Goal: Task Accomplishment & Management: Manage account settings

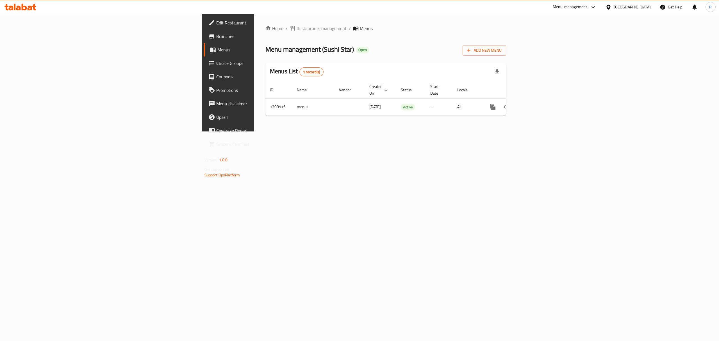
click at [216, 63] on span "Choice Groups" at bounding box center [266, 63] width 101 height 7
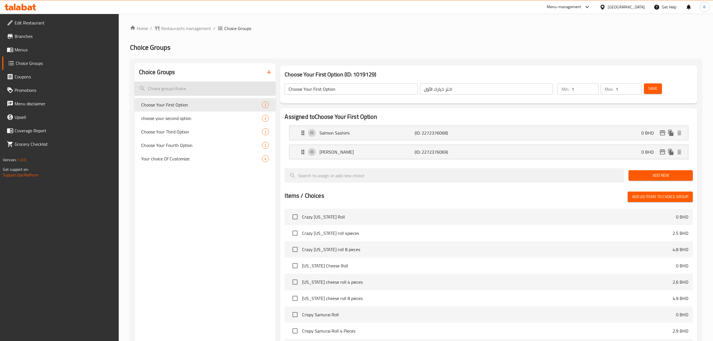
click at [203, 89] on input "search" at bounding box center [205, 88] width 141 height 14
paste input "Your choice Of Customize:"
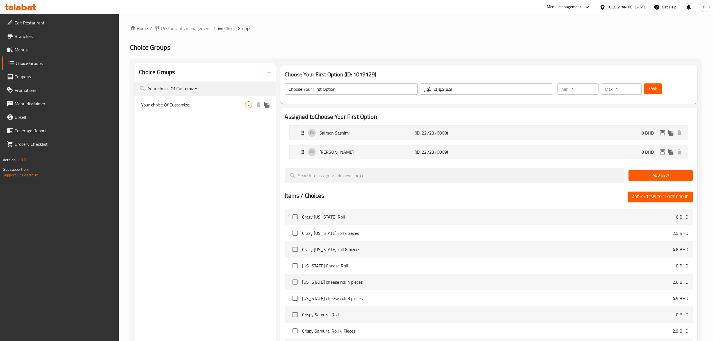
type input "Your choice Of Customize:"
click at [205, 106] on span "Your choice Of Customize:" at bounding box center [193, 104] width 104 height 7
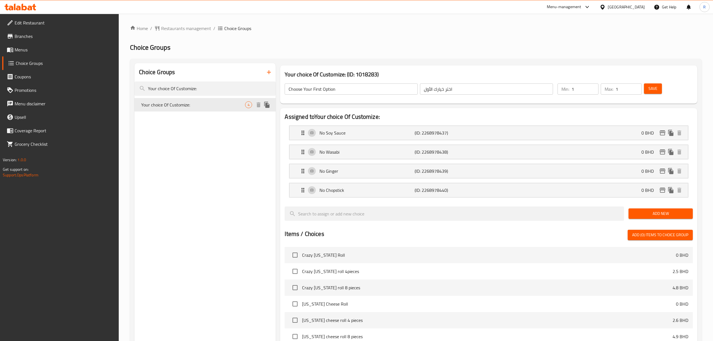
type input "Your choice Of Customize:"
type input "اختيارك للتخصيص:"
type input "4"
click at [583, 89] on input "4" at bounding box center [585, 88] width 27 height 11
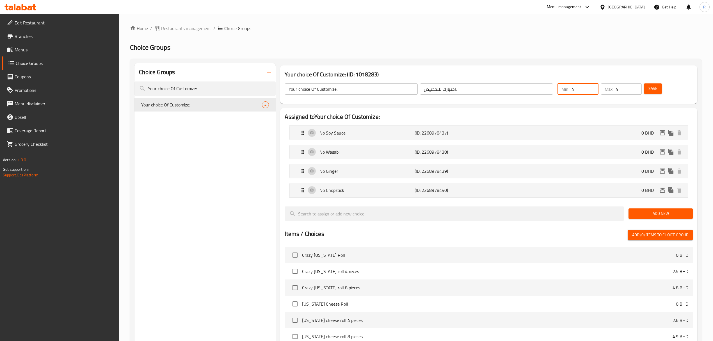
click at [583, 89] on input "4" at bounding box center [585, 88] width 27 height 11
type input "0"
click at [654, 90] on span "Save" at bounding box center [653, 88] width 9 height 7
drag, startPoint x: 71, startPoint y: 50, endPoint x: 156, endPoint y: 3, distance: 97.3
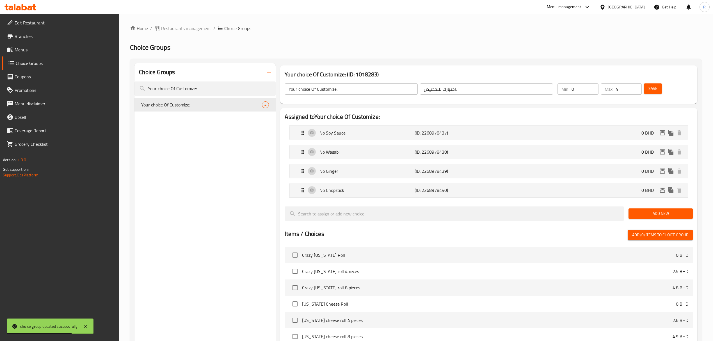
click at [71, 50] on span "Menus" at bounding box center [65, 49] width 100 height 7
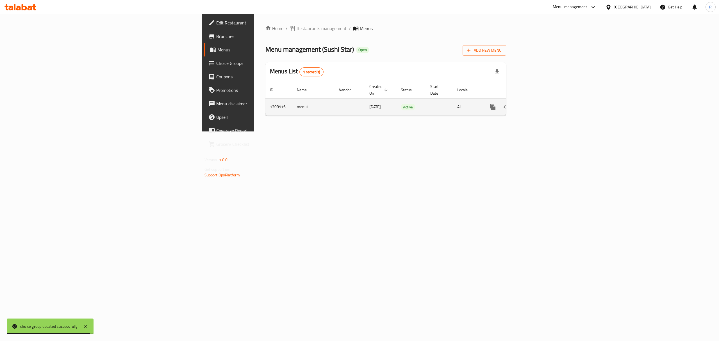
click at [537, 104] on icon "enhanced table" at bounding box center [533, 107] width 7 height 7
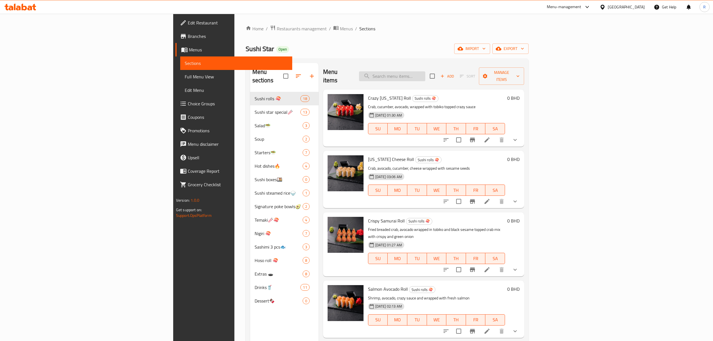
click at [426, 71] on input "search" at bounding box center [392, 76] width 66 height 10
paste input "Special Salmon Roll"
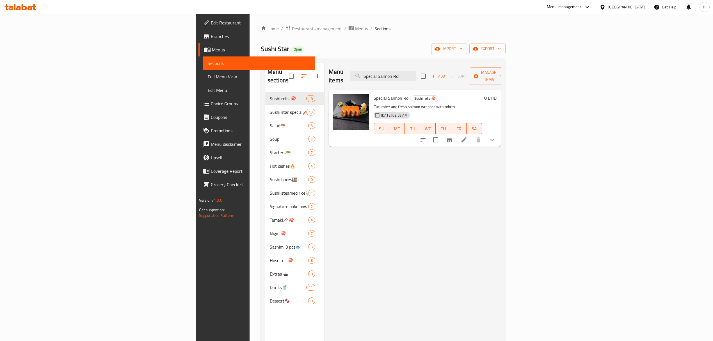
type input "Special Salmon Roll"
click at [467, 137] on icon at bounding box center [464, 139] width 5 height 5
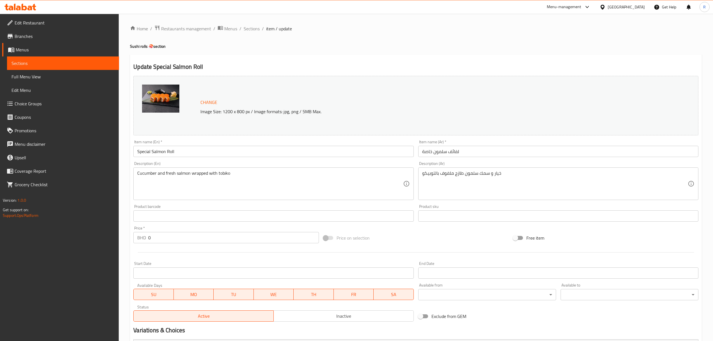
drag, startPoint x: 249, startPoint y: 29, endPoint x: 220, endPoint y: 0, distance: 40.1
click at [249, 28] on span "Sections" at bounding box center [252, 28] width 16 height 7
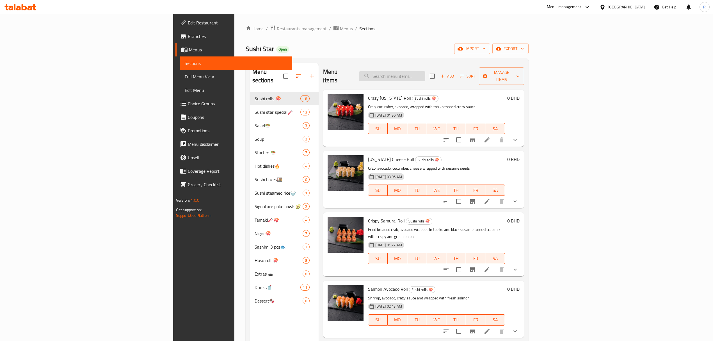
click at [426, 73] on input "search" at bounding box center [392, 76] width 66 height 10
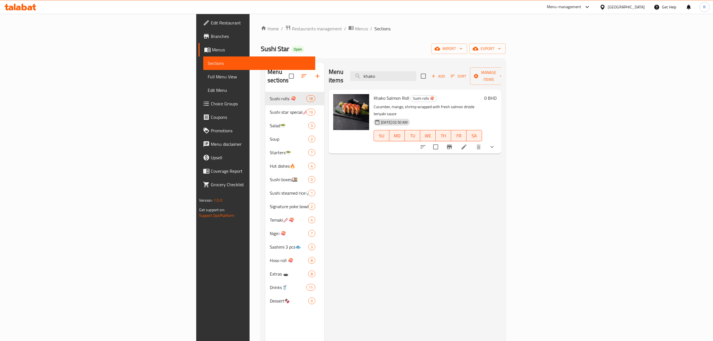
type input "khako"
click at [472, 142] on li at bounding box center [464, 147] width 16 height 10
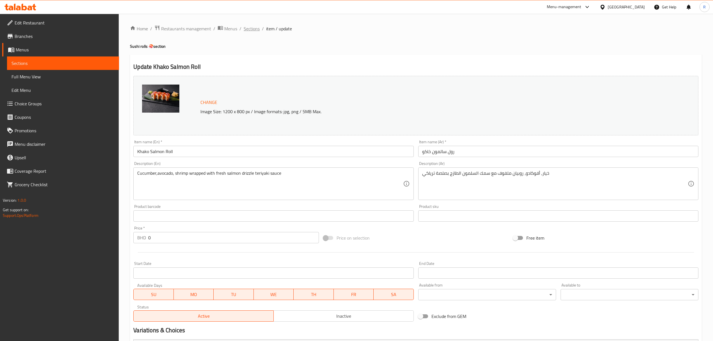
click at [256, 28] on span "Sections" at bounding box center [252, 28] width 16 height 7
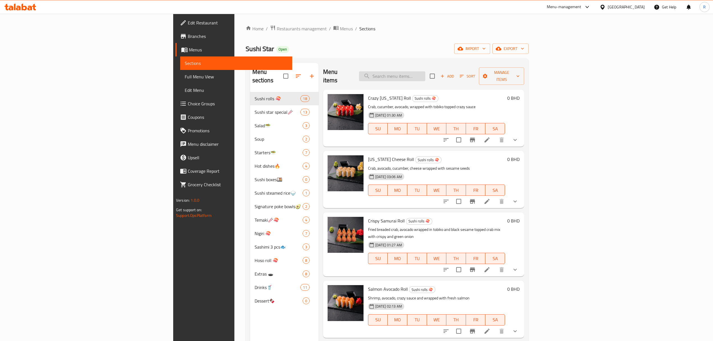
click at [426, 75] on input "search" at bounding box center [392, 76] width 66 height 10
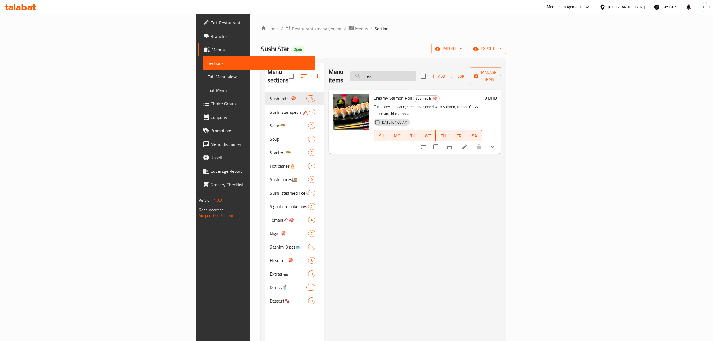
type input "cream"
click at [472, 142] on li at bounding box center [465, 147] width 16 height 10
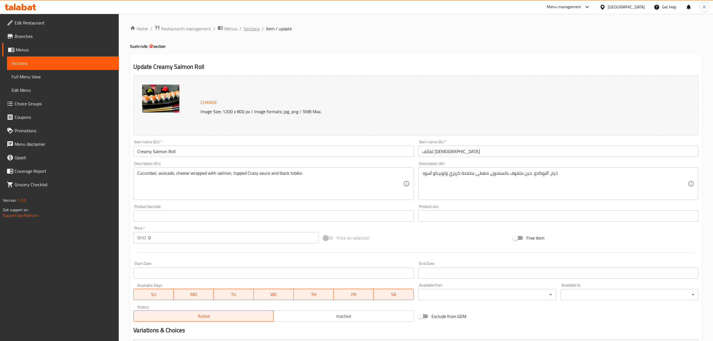
click at [249, 31] on span "Sections" at bounding box center [252, 28] width 16 height 7
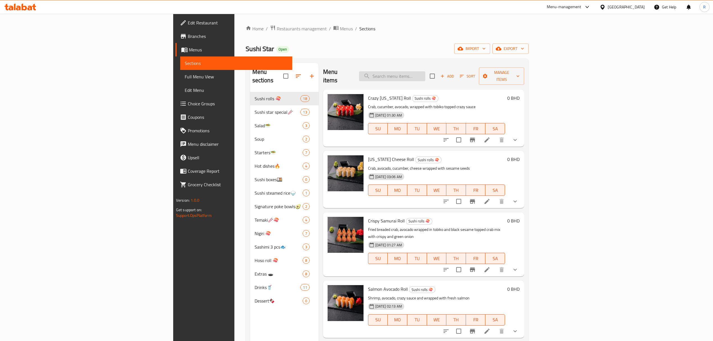
click at [426, 74] on input "search" at bounding box center [392, 76] width 66 height 10
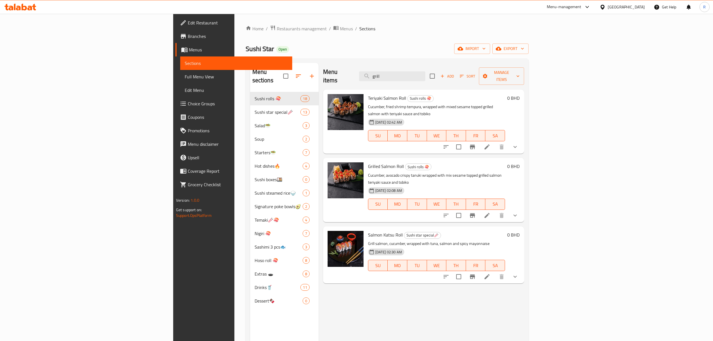
type input "grill"
click at [491, 212] on icon at bounding box center [487, 215] width 7 height 7
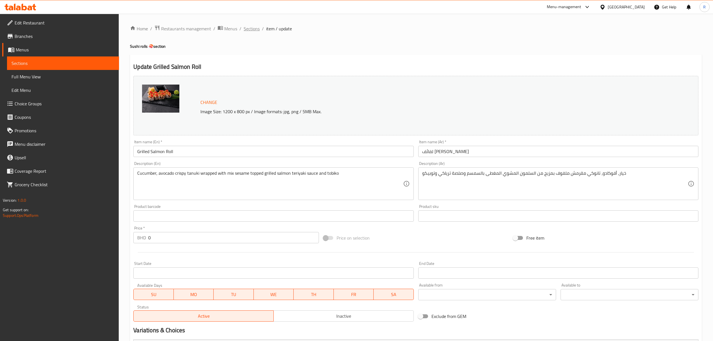
click at [253, 27] on span "Sections" at bounding box center [252, 28] width 16 height 7
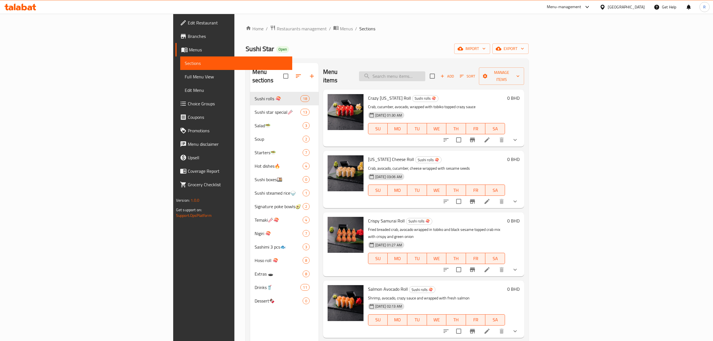
click at [426, 71] on input "search" at bounding box center [392, 76] width 66 height 10
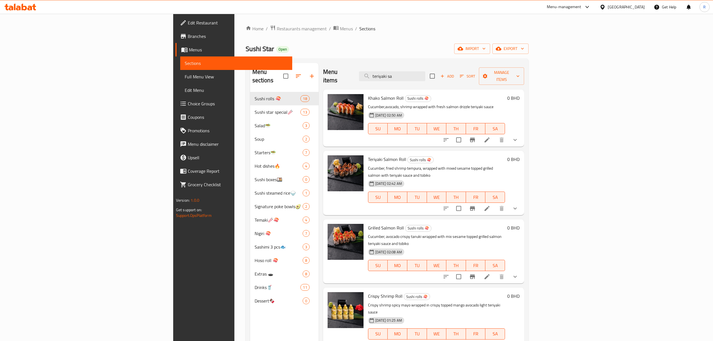
type input "teriyaki sa"
click at [188, 101] on span "Choice Groups" at bounding box center [238, 103] width 100 height 7
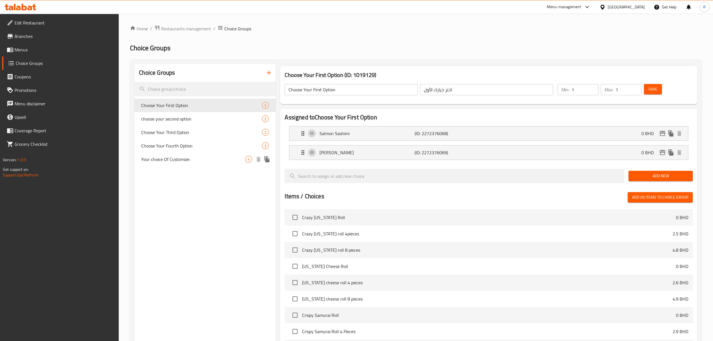
click at [200, 159] on span "Your choice Of Customize:" at bounding box center [193, 159] width 104 height 7
type input "Your choice Of Customize:"
type input "اختيارك للتخصيص:"
type input "0"
type input "4"
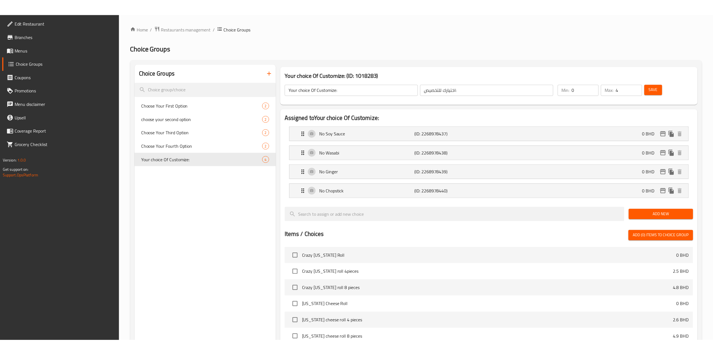
scroll to position [171, 0]
